Goal: Navigation & Orientation: Find specific page/section

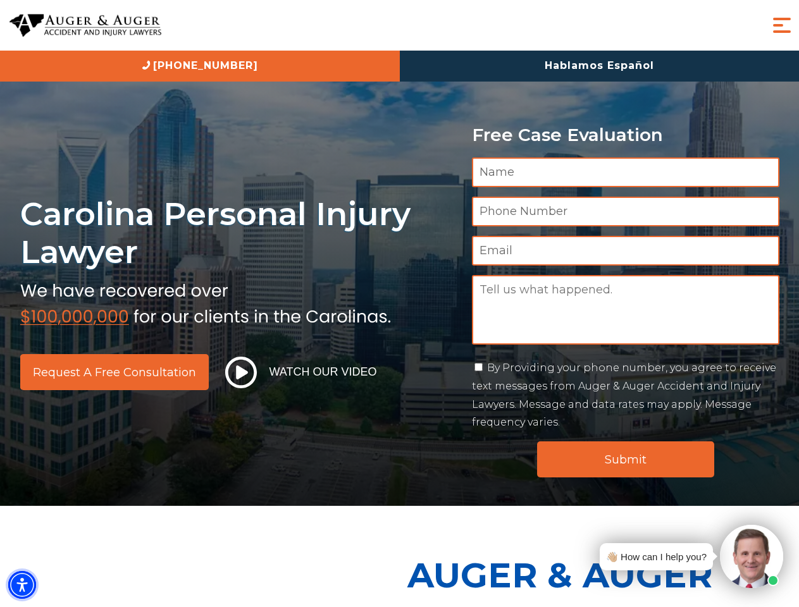
click at [22, 585] on img "Accessibility Menu" at bounding box center [22, 585] width 28 height 28
